Goal: Transaction & Acquisition: Purchase product/service

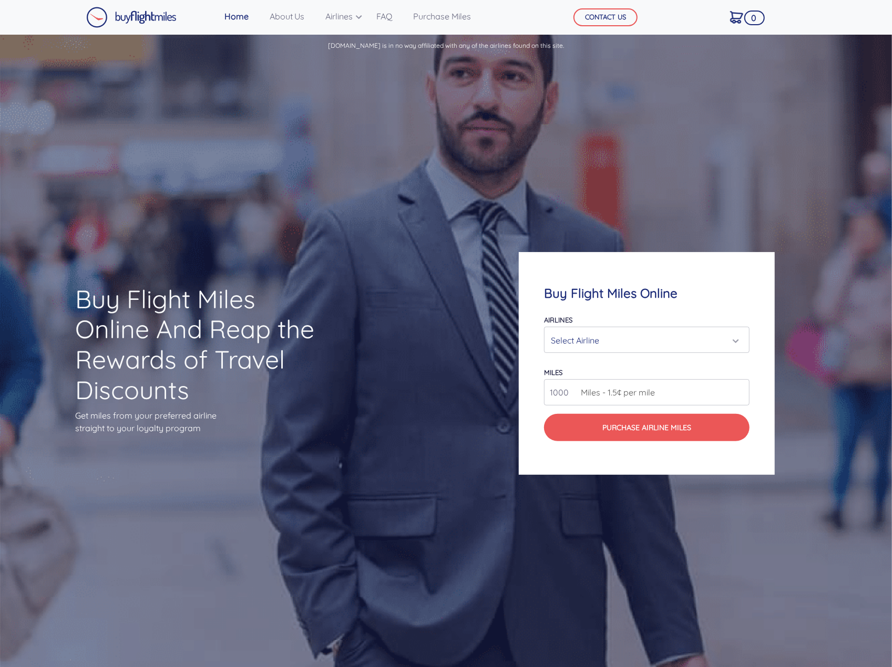
click at [727, 346] on div "Select Airline" at bounding box center [643, 341] width 185 height 20
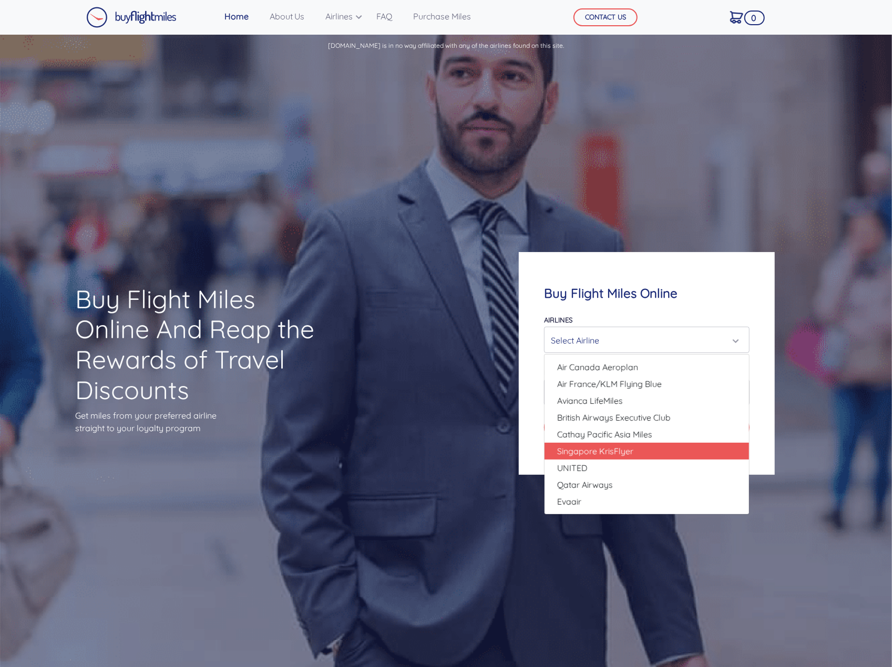
click at [695, 450] on link "Singapore KrisFlyer" at bounding box center [646, 451] width 204 height 17
select select "Singapore KrisFlyer"
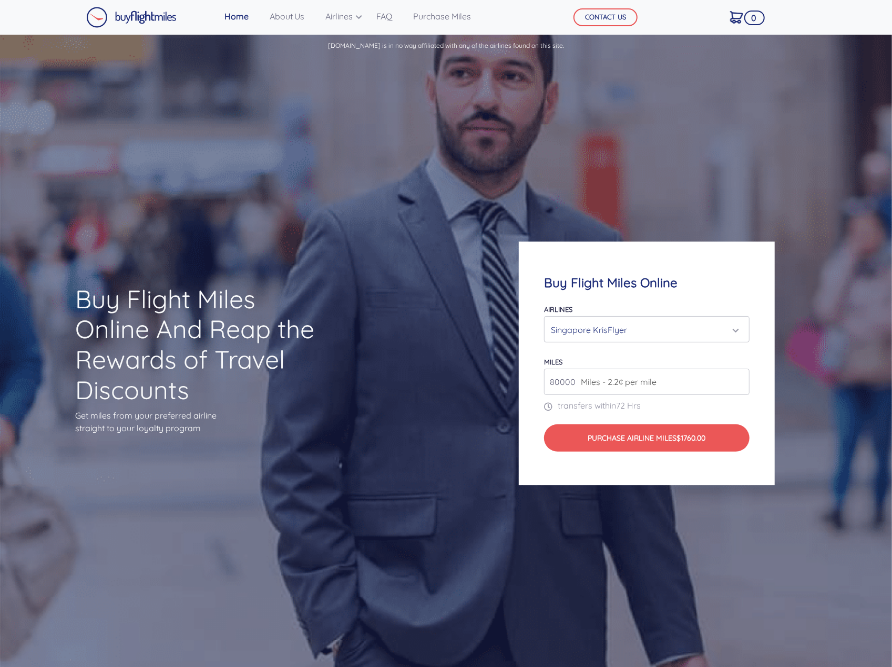
click at [696, 382] on input "80000" at bounding box center [646, 382] width 205 height 26
click at [740, 384] on input "80000" at bounding box center [646, 382] width 205 height 26
click at [742, 386] on input "80000" at bounding box center [646, 382] width 205 height 26
click at [740, 387] on input "80000" at bounding box center [646, 382] width 205 height 26
type input "81000"
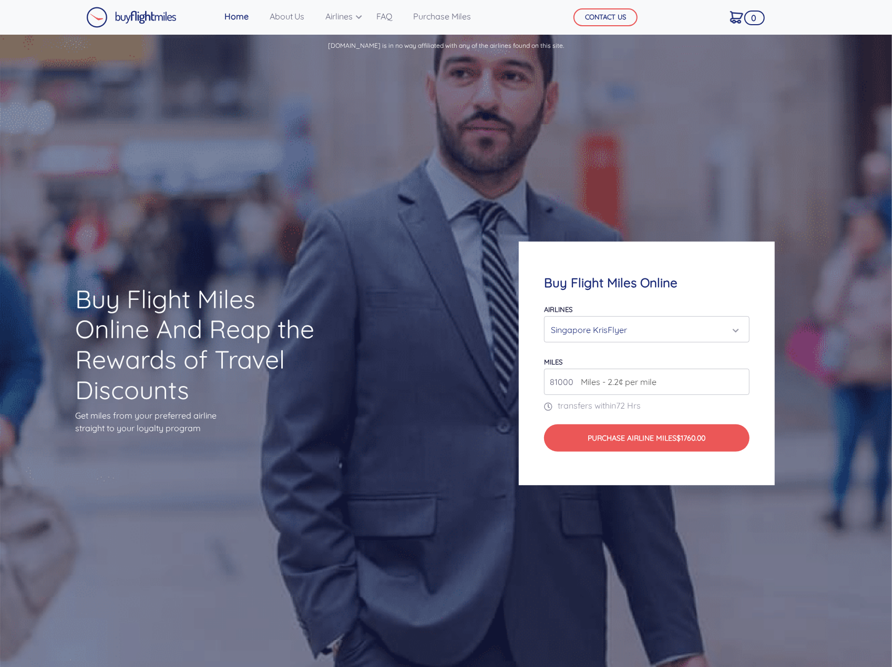
click at [738, 381] on input "81000" at bounding box center [646, 382] width 205 height 26
click at [688, 391] on input "81000" at bounding box center [646, 382] width 205 height 26
click at [654, 384] on span "Miles - 2.2¢ per mile" at bounding box center [615, 382] width 81 height 13
click at [573, 380] on input "81000" at bounding box center [646, 382] width 205 height 26
click at [458, 20] on link "Purchase Miles" at bounding box center [442, 16] width 66 height 21
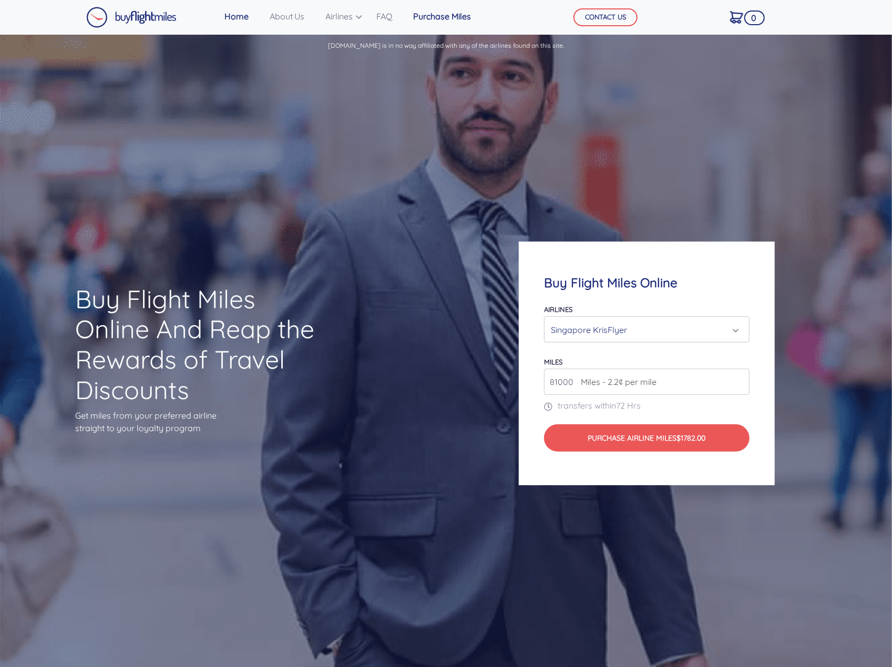
scroll to position [1132, 0]
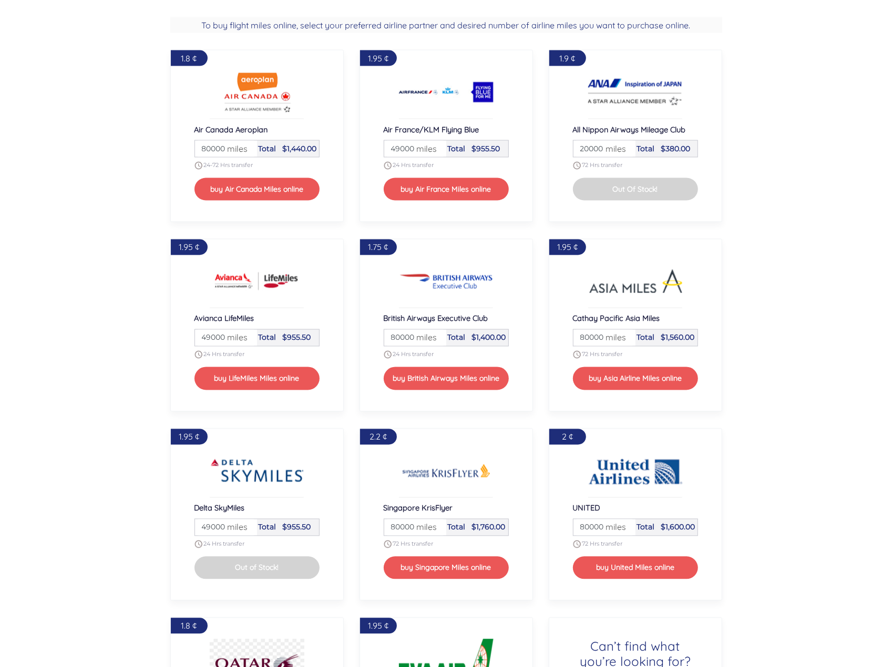
click at [434, 521] on span "miles" at bounding box center [424, 527] width 26 height 13
click at [434, 526] on span "miles" at bounding box center [424, 527] width 26 height 13
click at [426, 524] on span "miles" at bounding box center [424, 527] width 26 height 13
click at [416, 527] on span "miles" at bounding box center [424, 527] width 26 height 13
drag, startPoint x: 407, startPoint y: 525, endPoint x: 398, endPoint y: 526, distance: 8.9
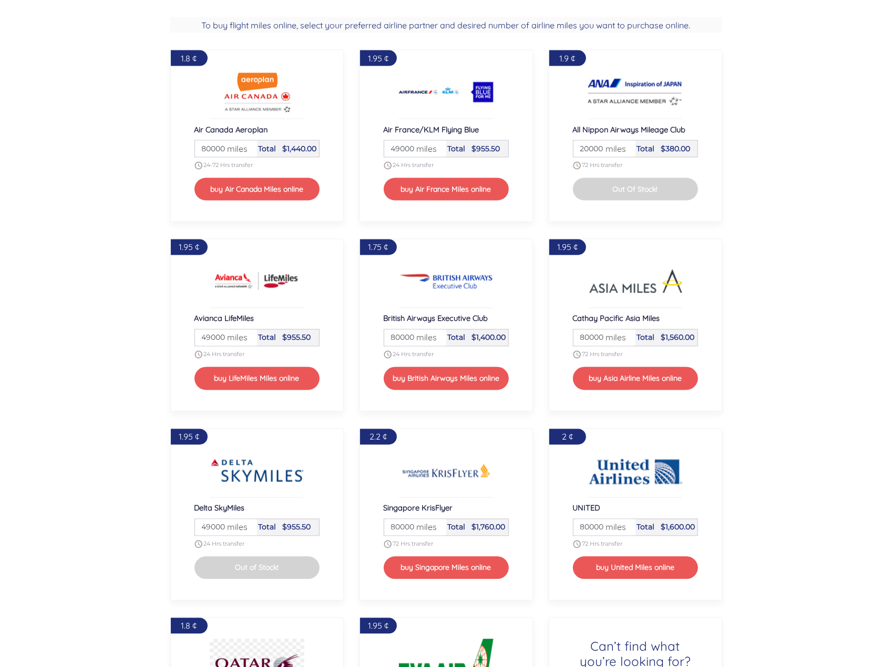
click at [397, 527] on input "80000" at bounding box center [415, 528] width 59 height 16
click at [415, 527] on span "miles" at bounding box center [424, 527] width 26 height 13
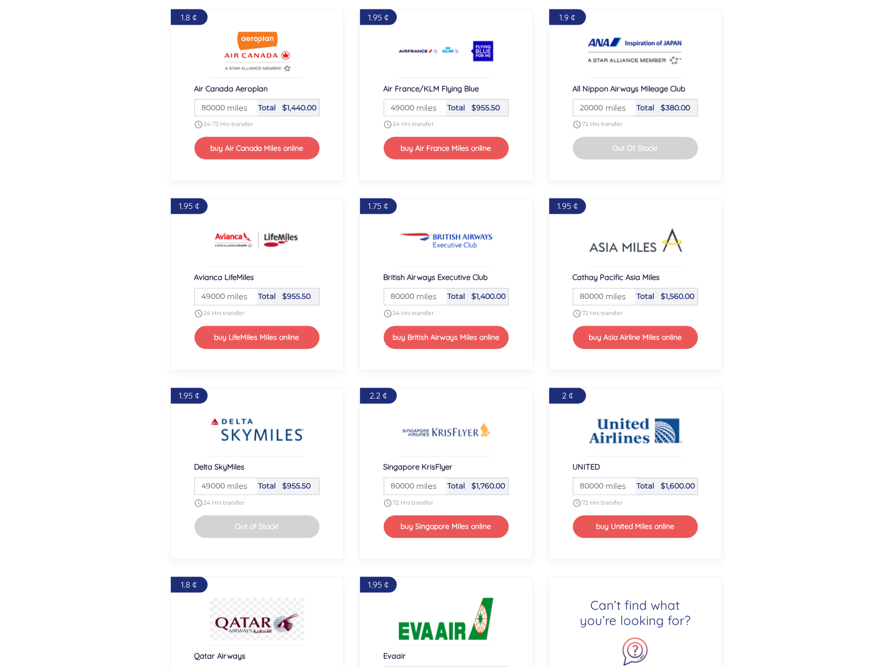
scroll to position [1027, 0]
